Goal: Task Accomplishment & Management: Manage account settings

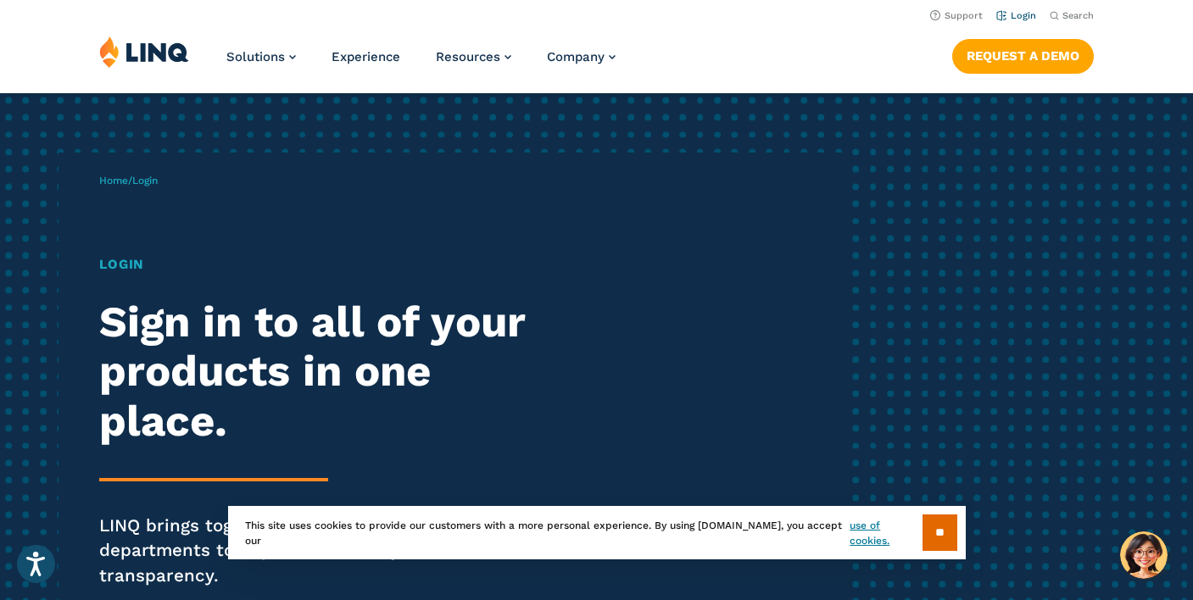
click at [1026, 18] on link "Login" at bounding box center [1016, 15] width 40 height 11
click at [130, 266] on h1 "Login" at bounding box center [328, 263] width 459 height 19
click at [943, 531] on input "**" at bounding box center [939, 532] width 35 height 36
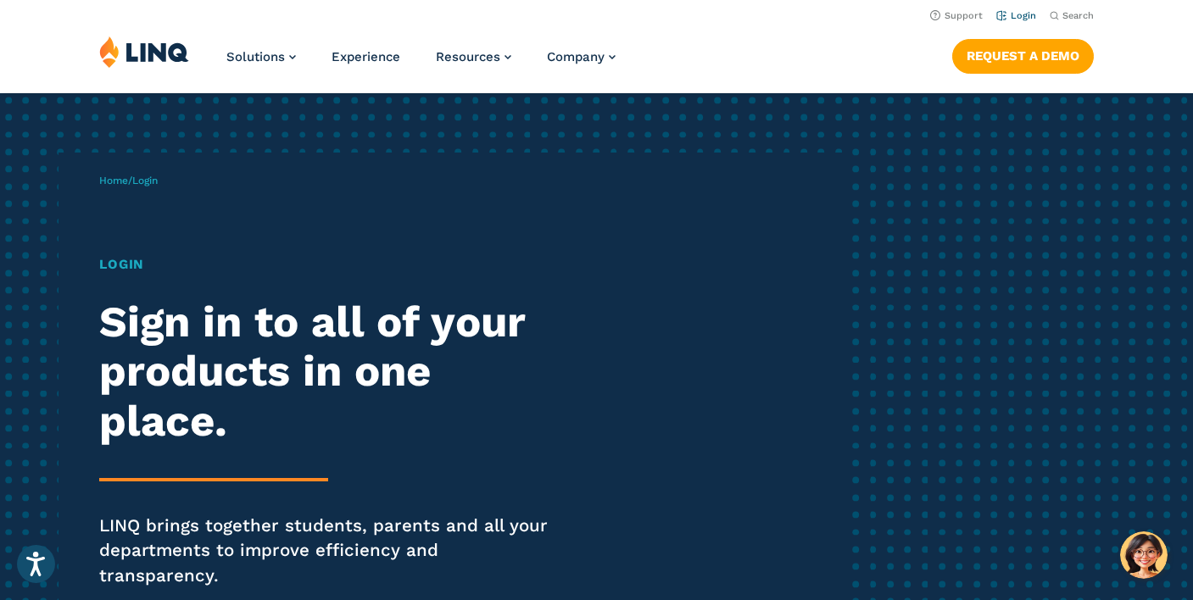
click at [1021, 14] on link "Login" at bounding box center [1016, 15] width 40 height 11
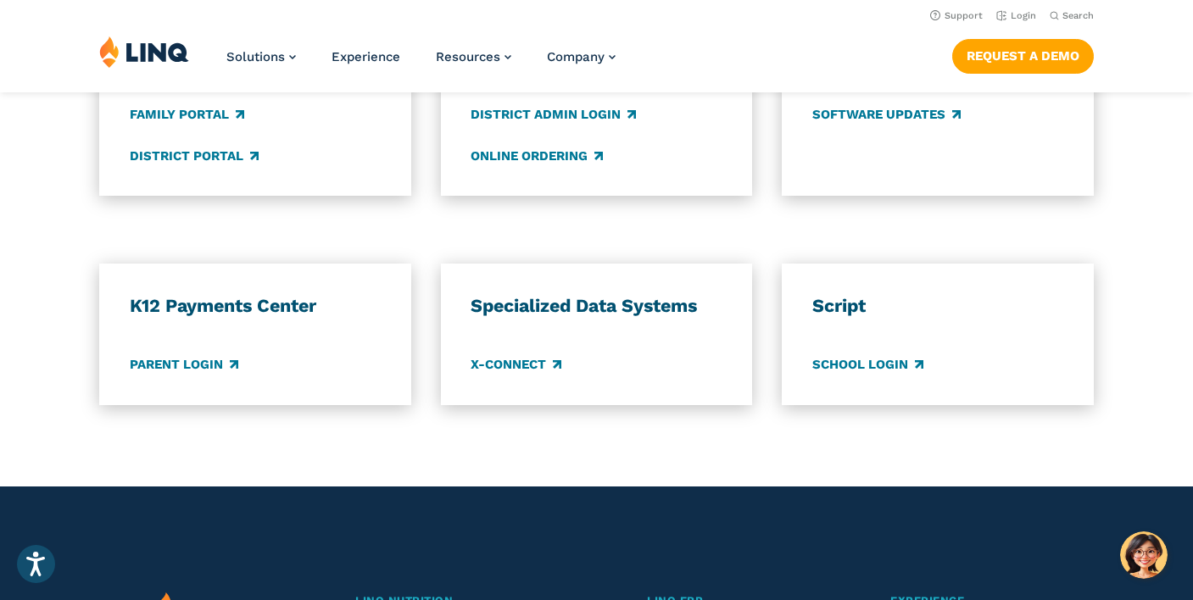
scroll to position [1402, 0]
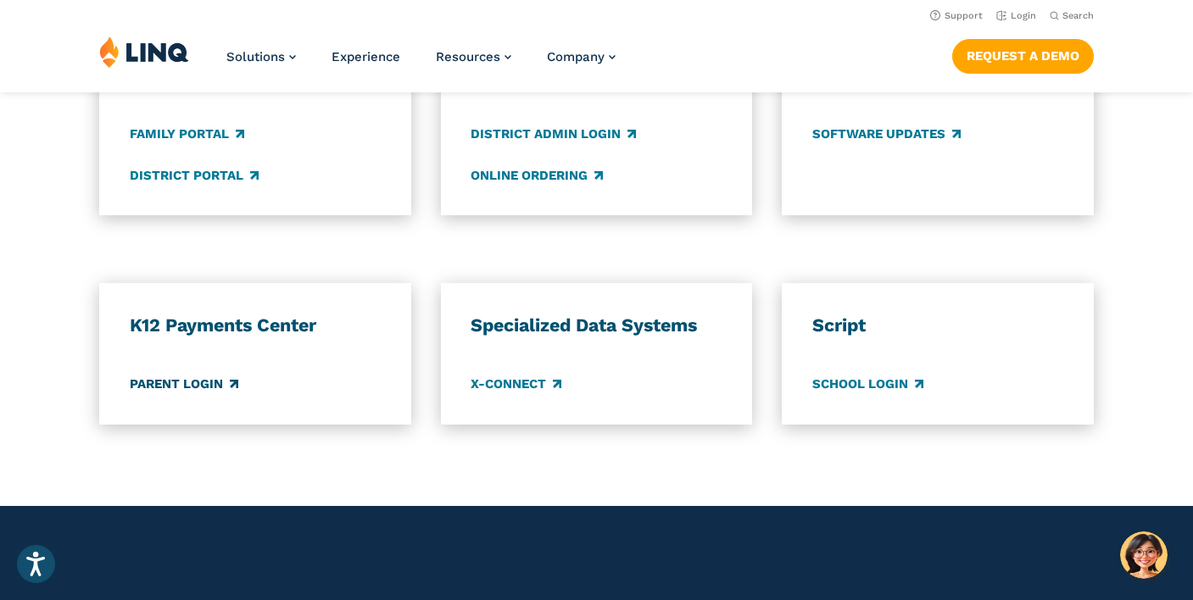
click at [203, 375] on link "Parent Login" at bounding box center [184, 384] width 108 height 19
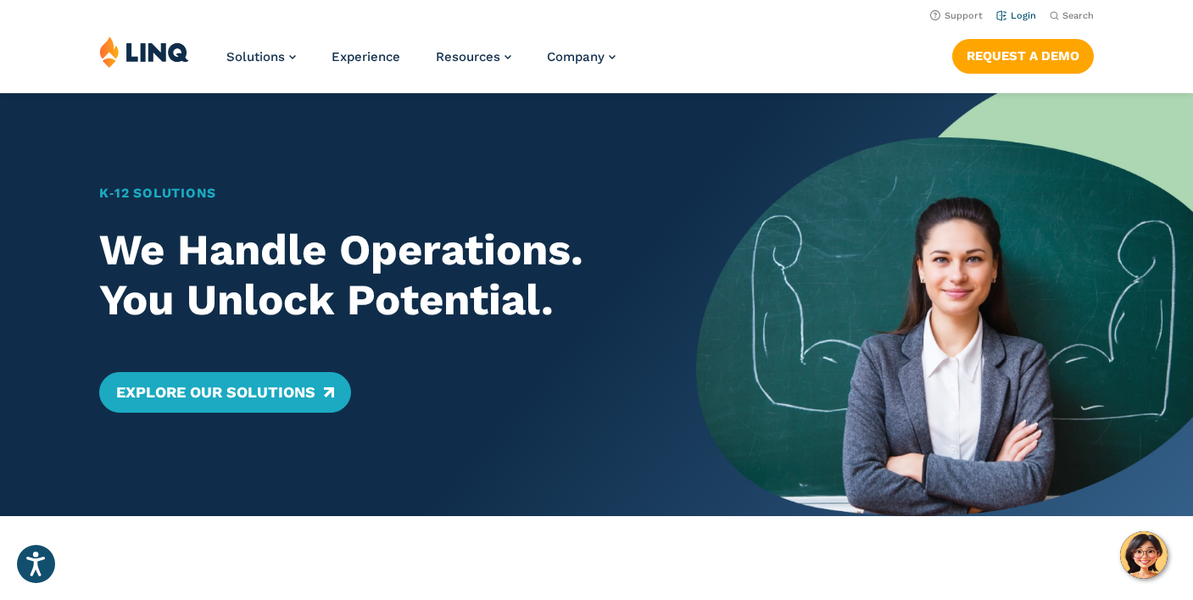
click at [1033, 18] on link "Login" at bounding box center [1016, 15] width 40 height 11
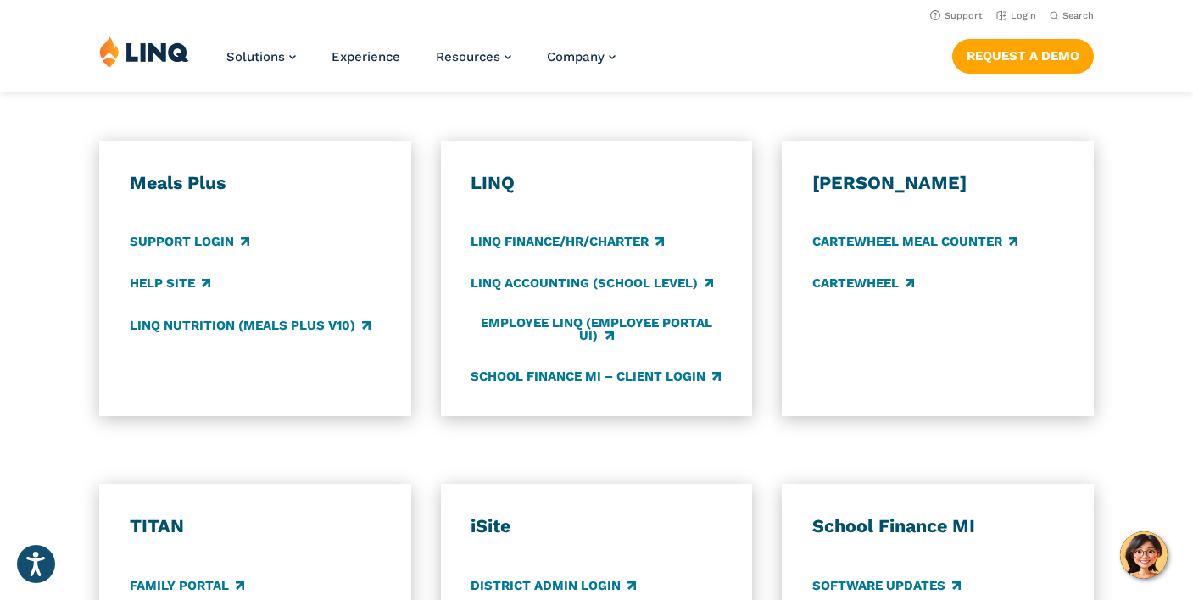
scroll to position [947, 0]
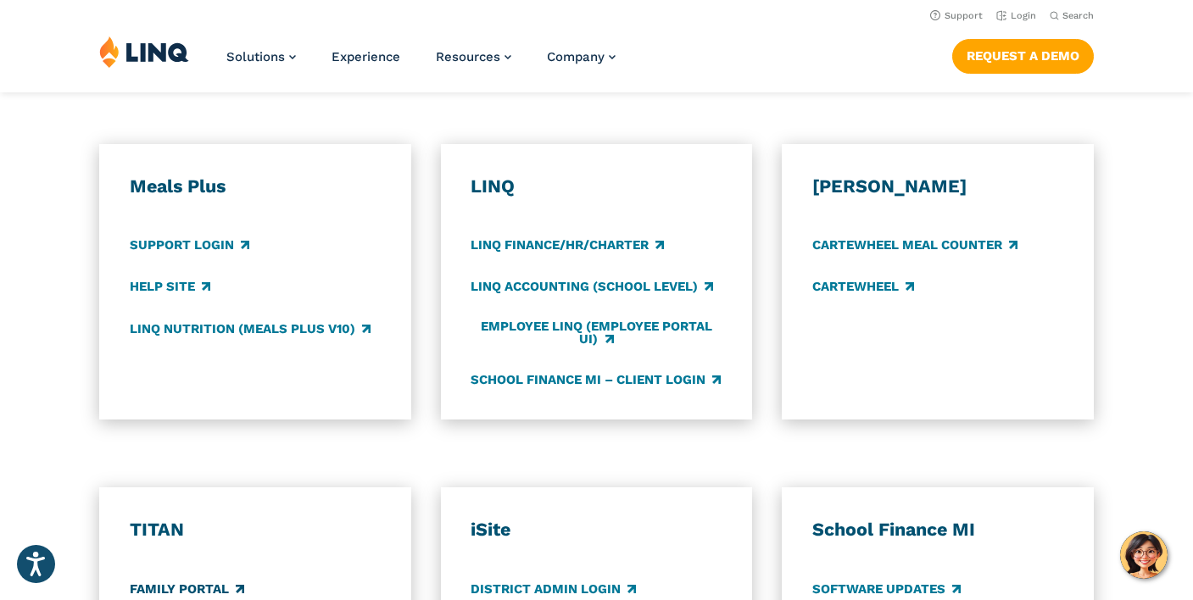
click at [181, 585] on link "Family Portal" at bounding box center [187, 589] width 114 height 19
